Goal: Information Seeking & Learning: Learn about a topic

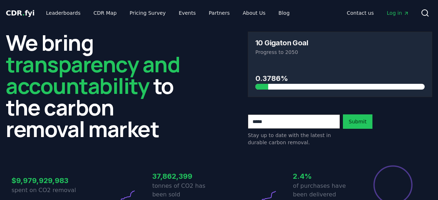
scroll to position [58, 0]
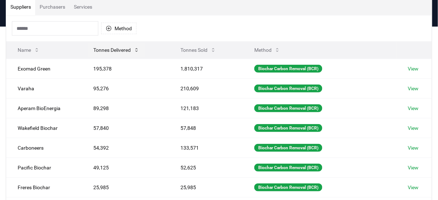
scroll to position [58, 0]
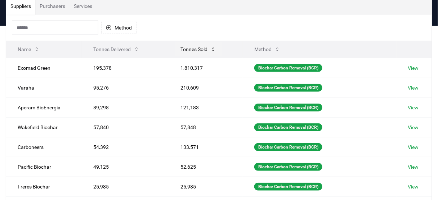
click at [193, 52] on button "Tonnes Sold" at bounding box center [198, 49] width 47 height 14
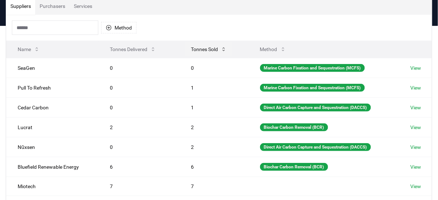
click at [193, 52] on button "Tonnes Sold" at bounding box center [208, 49] width 47 height 14
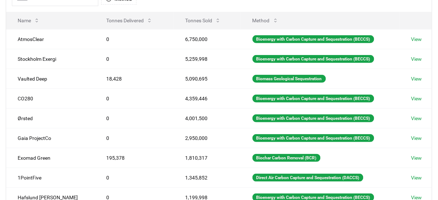
scroll to position [0, 0]
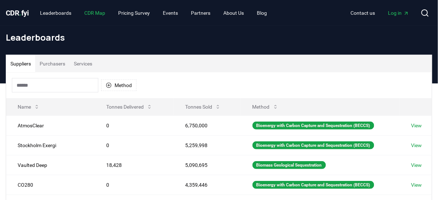
click at [108, 16] on link "CDR Map" at bounding box center [95, 12] width 32 height 13
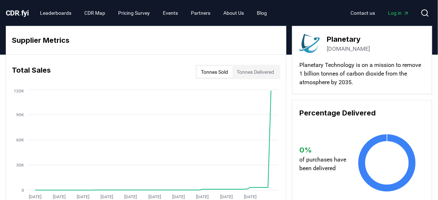
click at [417, 8] on div "Contact us Log in Search" at bounding box center [353, 13] width 160 height 14
click at [426, 15] on circle at bounding box center [425, 13] width 6 height 6
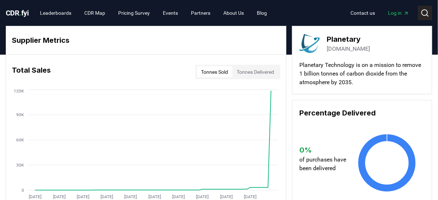
click at [426, 10] on circle at bounding box center [425, 13] width 6 height 6
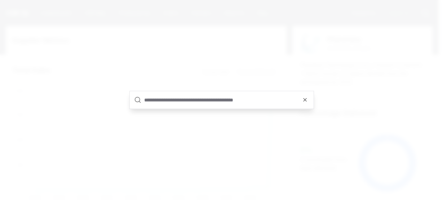
click at [242, 102] on input "text" at bounding box center [226, 100] width 165 height 17
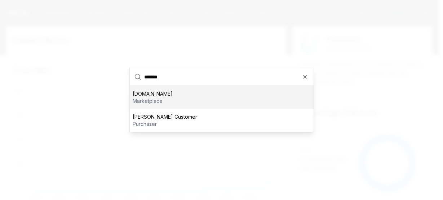
click at [153, 75] on input "*******" at bounding box center [226, 76] width 165 height 17
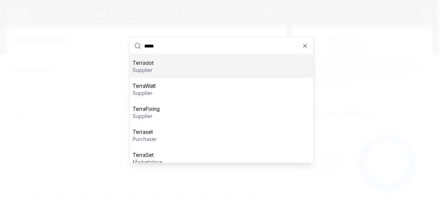
type input "*"
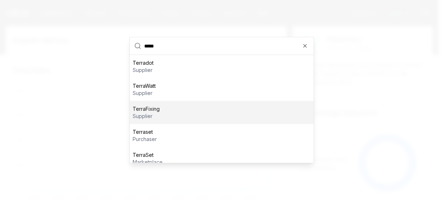
type input "*****"
click at [57, 74] on div at bounding box center [221, 100] width 443 height 200
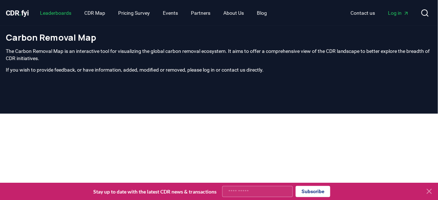
click at [54, 14] on link "Leaderboards" at bounding box center [56, 12] width 43 height 13
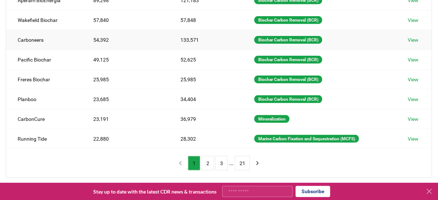
scroll to position [173, 0]
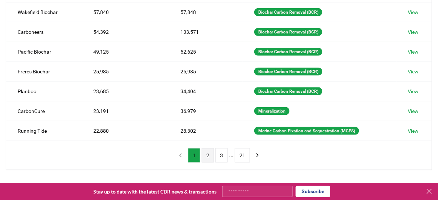
click at [209, 150] on button "2" at bounding box center [208, 155] width 12 height 14
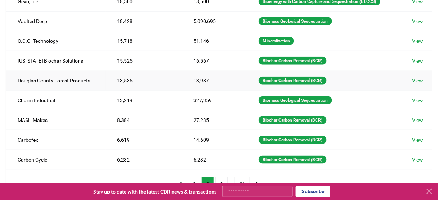
scroll to position [0, 0]
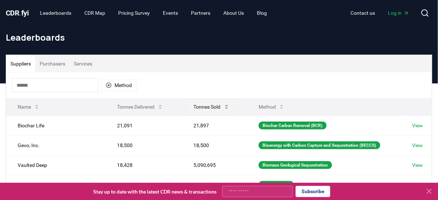
click at [198, 101] on button "Tonnes Sold" at bounding box center [211, 107] width 47 height 14
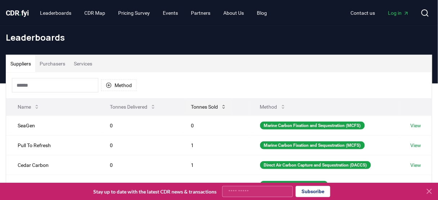
click at [198, 101] on button "Tonnes Sold" at bounding box center [208, 107] width 47 height 14
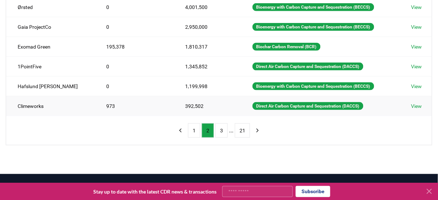
scroll to position [202, 0]
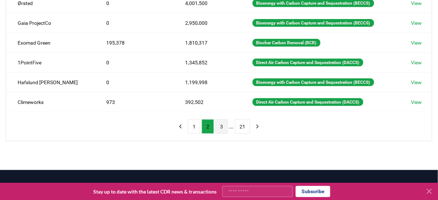
click at [223, 120] on button "3" at bounding box center [221, 127] width 12 height 14
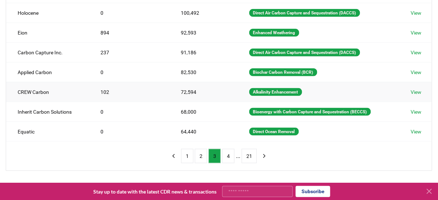
scroll to position [173, 0]
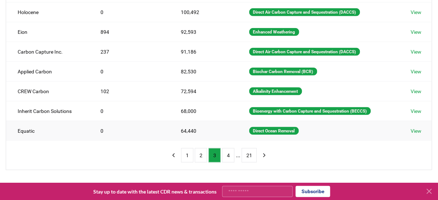
click at [20, 124] on td "Equatic" at bounding box center [47, 131] width 83 height 20
copy td "Equatic"
click at [138, 108] on td "0" at bounding box center [129, 111] width 80 height 20
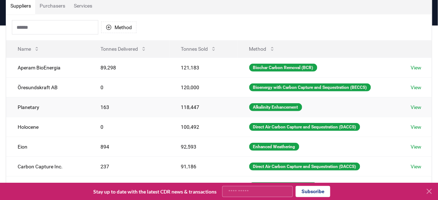
scroll to position [58, 0]
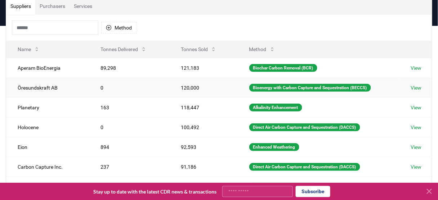
click at [40, 87] on td "Öresundskraft AB" at bounding box center [47, 88] width 83 height 20
copy td "Öresundskraft AB"
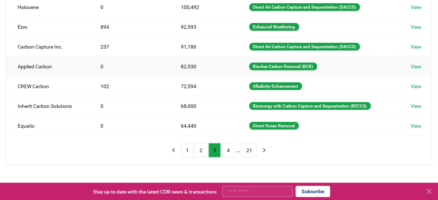
scroll to position [202, 0]
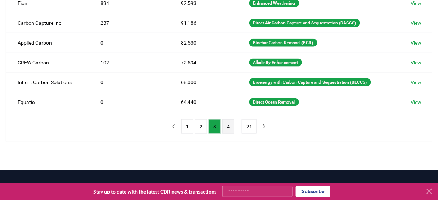
click at [224, 120] on button "4" at bounding box center [228, 127] width 12 height 14
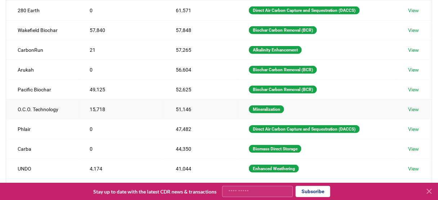
scroll to position [259, 0]
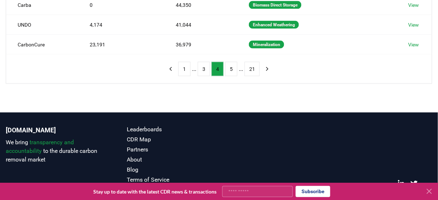
click at [184, 67] on button "1" at bounding box center [184, 69] width 12 height 14
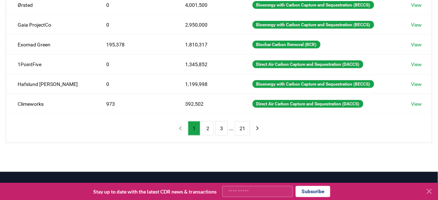
scroll to position [202, 0]
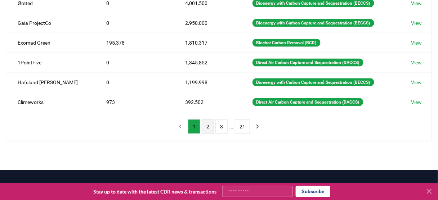
click at [208, 124] on button "2" at bounding box center [208, 127] width 12 height 14
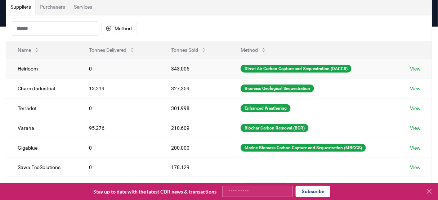
scroll to position [58, 0]
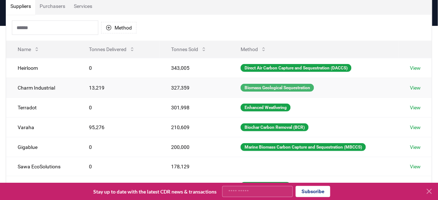
click at [274, 90] on div "Biomass Geological Sequestration" at bounding box center [278, 88] width 74 height 8
copy div "Biomass Geological Sequestration"
click at [36, 27] on input at bounding box center [55, 28] width 86 height 14
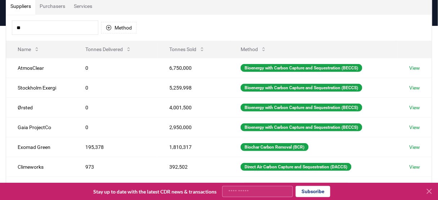
type input "*"
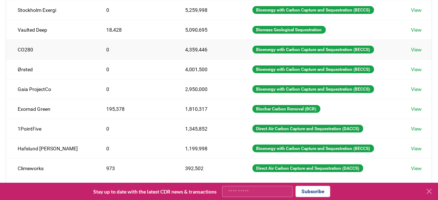
scroll to position [144, 0]
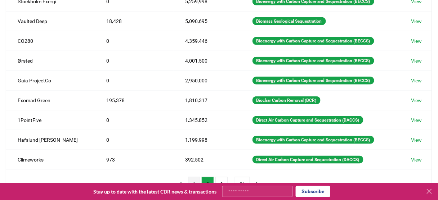
click at [193, 178] on button "1" at bounding box center [194, 184] width 12 height 14
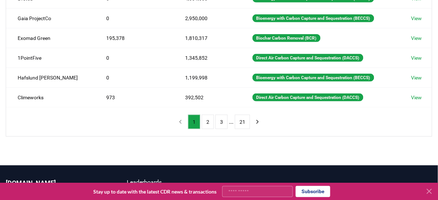
scroll to position [231, 0]
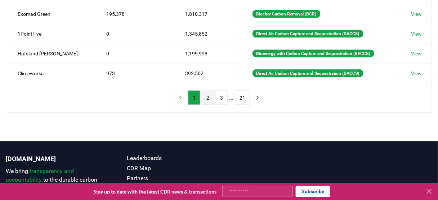
click at [208, 91] on button "2" at bounding box center [208, 98] width 12 height 14
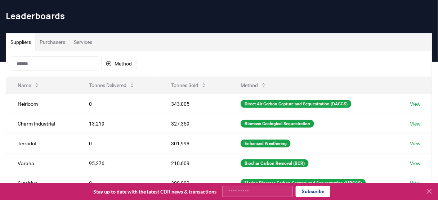
scroll to position [0, 0]
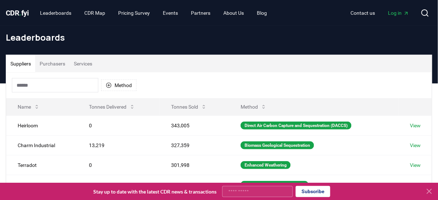
click at [48, 84] on input at bounding box center [55, 85] width 86 height 14
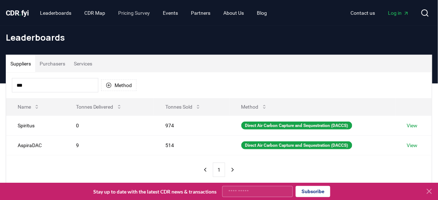
type input "***"
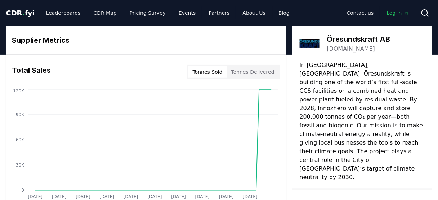
drag, startPoint x: 306, startPoint y: 75, endPoint x: 335, endPoint y: 82, distance: 30.7
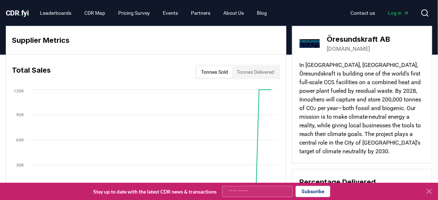
click at [339, 39] on h3 "Öresundskraft AB" at bounding box center [358, 39] width 63 height 11
copy h3 "Öresundskraft AB"
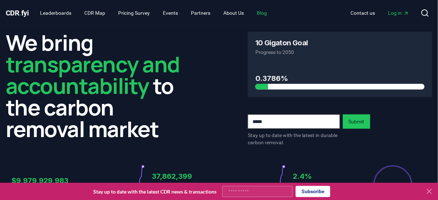
click at [271, 10] on link "Blog" at bounding box center [263, 12] width 22 height 13
click at [270, 11] on link "Blog" at bounding box center [263, 12] width 22 height 13
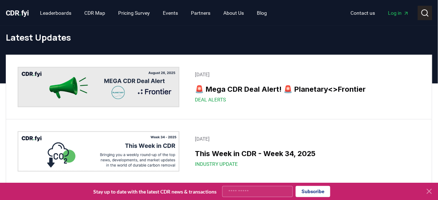
click at [429, 16] on button "Search" at bounding box center [425, 13] width 14 height 14
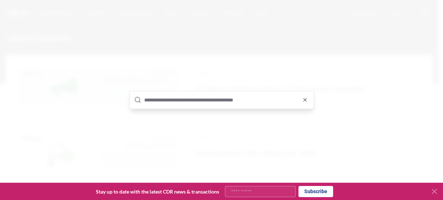
click at [205, 94] on input "text" at bounding box center [226, 100] width 165 height 17
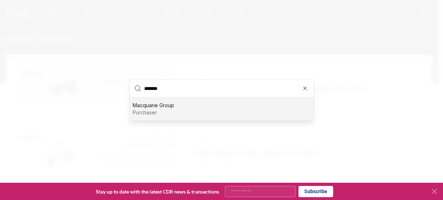
type input "********"
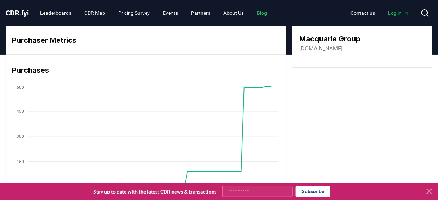
click at [271, 16] on link "Blog" at bounding box center [263, 12] width 22 height 13
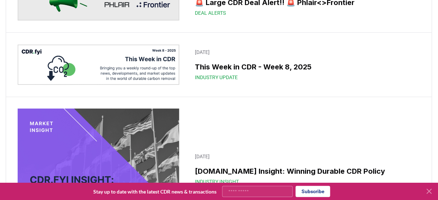
scroll to position [4151, 0]
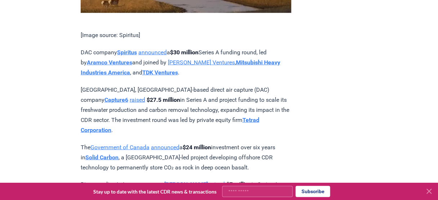
scroll to position [2220, 0]
